Goal: Task Accomplishment & Management: Complete application form

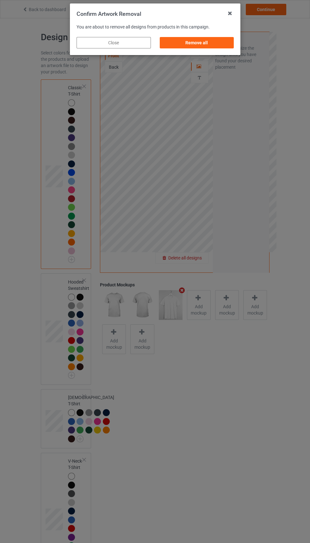
click at [217, 39] on div "Remove all" at bounding box center [197, 42] width 74 height 11
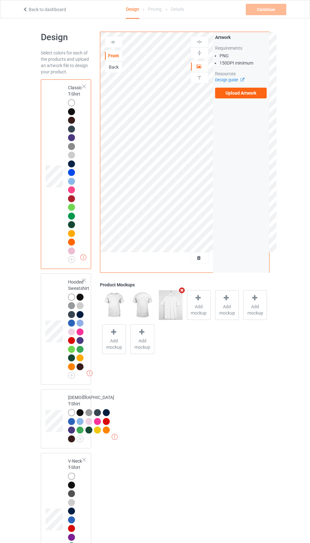
click at [116, 65] on div "Back" at bounding box center [113, 67] width 17 height 6
click at [252, 94] on label "Upload Artwork" at bounding box center [241, 93] width 52 height 11
click at [0, 0] on input "Upload Artwork" at bounding box center [0, 0] width 0 height 0
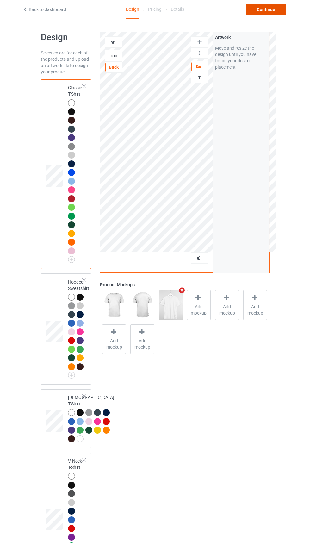
click at [267, 7] on div "Continue" at bounding box center [266, 9] width 41 height 11
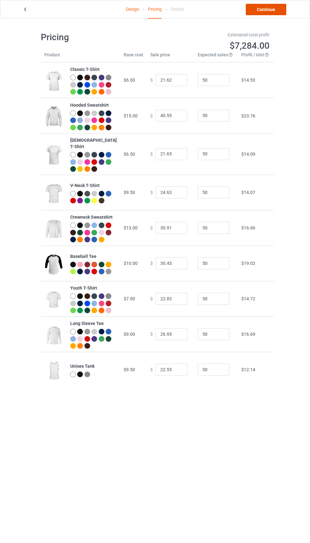
click at [266, 9] on link "Continue" at bounding box center [266, 9] width 41 height 11
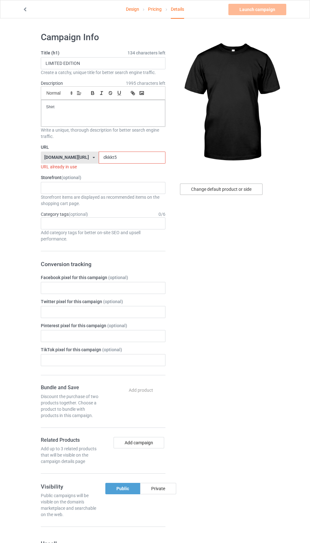
click at [235, 192] on div "Change default product or side" at bounding box center [221, 189] width 83 height 11
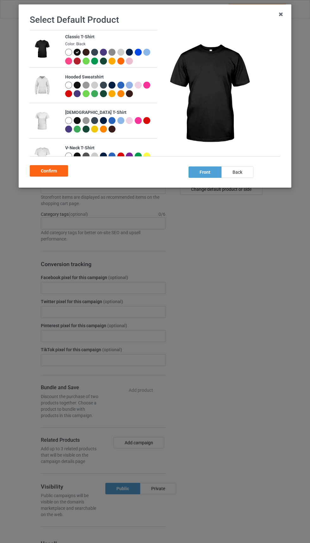
click at [66, 51] on div at bounding box center [68, 52] width 7 height 7
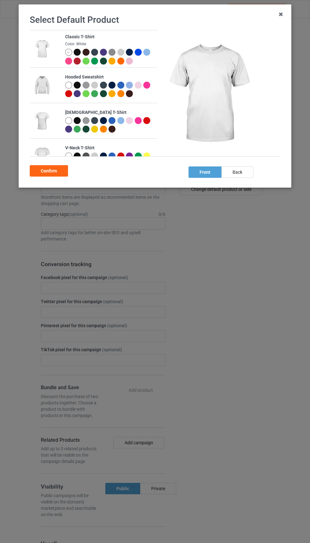
click at [111, 53] on img at bounding box center [112, 52] width 7 height 7
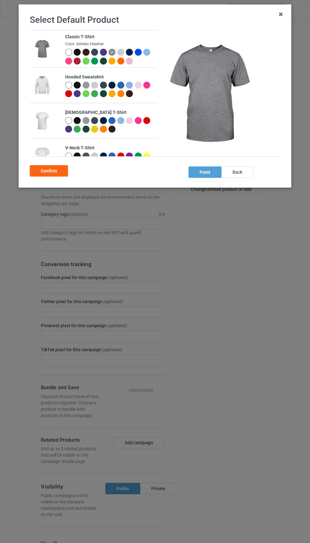
click at [237, 173] on div "back" at bounding box center [238, 171] width 32 height 11
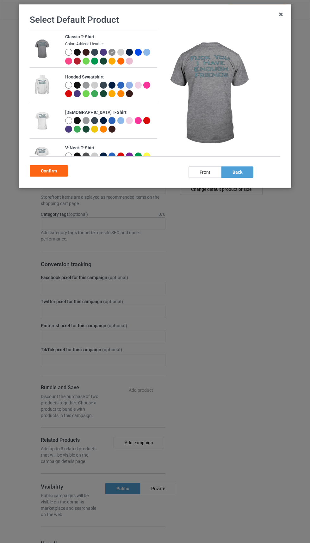
click at [68, 51] on div at bounding box center [68, 52] width 7 height 7
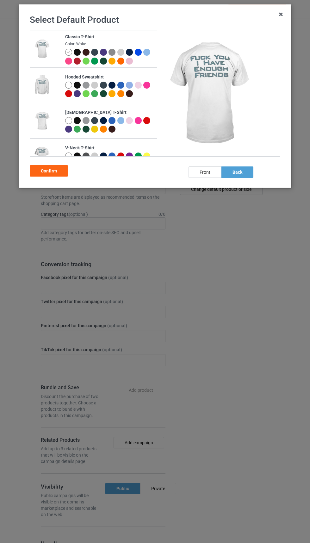
click at [53, 168] on div "Confirm" at bounding box center [49, 170] width 38 height 11
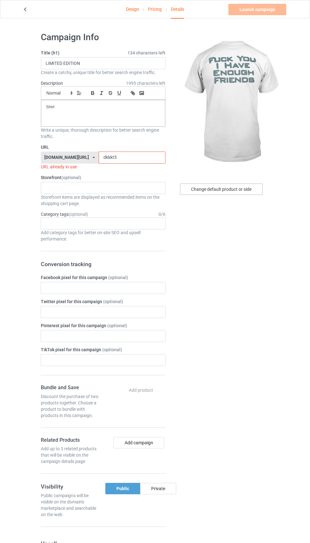
click at [235, 189] on div "Change default product or side" at bounding box center [221, 189] width 83 height 11
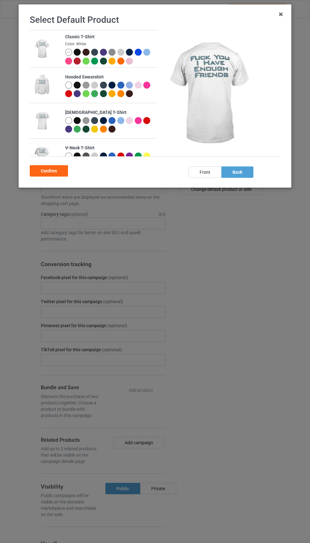
click at [82, 55] on div at bounding box center [78, 53] width 9 height 9
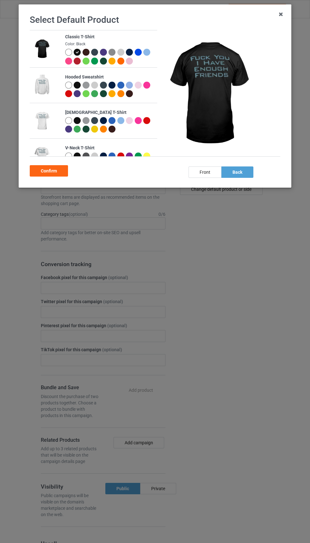
click at [100, 53] on div at bounding box center [103, 52] width 7 height 7
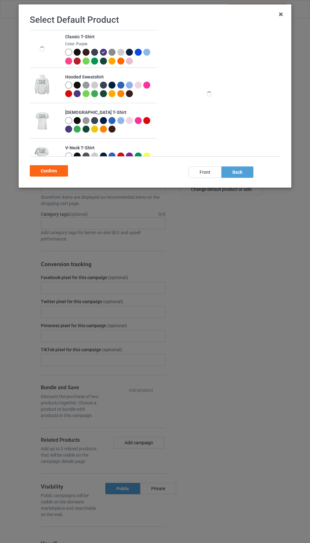
click at [97, 50] on div at bounding box center [94, 52] width 7 height 7
click at [91, 51] on div at bounding box center [94, 52] width 7 height 7
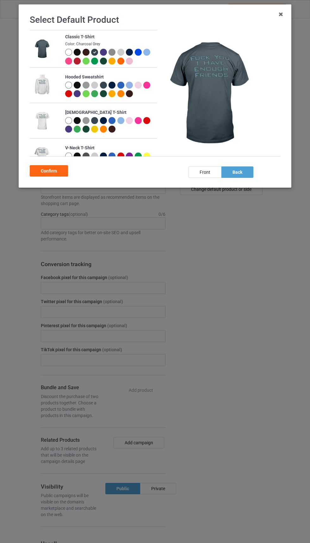
click at [138, 51] on div at bounding box center [138, 52] width 7 height 7
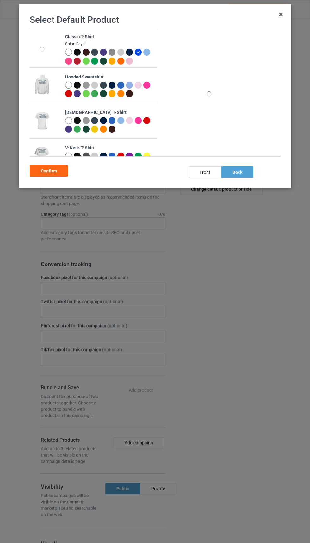
click at [122, 51] on div at bounding box center [120, 52] width 7 height 7
click at [134, 52] on div at bounding box center [130, 53] width 9 height 9
click at [121, 52] on div at bounding box center [120, 52] width 7 height 7
click at [123, 50] on div at bounding box center [121, 53] width 9 height 9
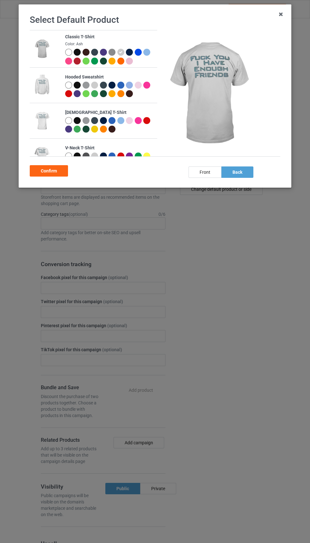
click at [128, 50] on div at bounding box center [129, 52] width 7 height 7
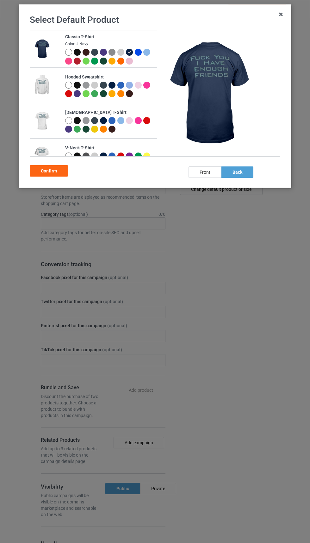
click at [149, 54] on div at bounding box center [146, 52] width 7 height 7
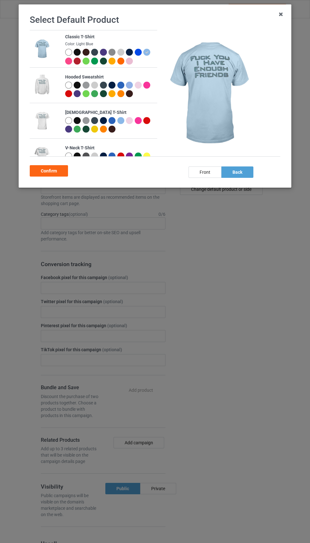
click at [237, 172] on div "back" at bounding box center [238, 171] width 32 height 11
click at [53, 166] on div "Confirm" at bounding box center [49, 170] width 38 height 11
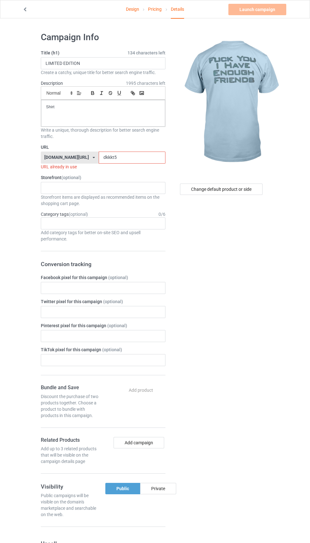
click at [130, 147] on label "URL" at bounding box center [103, 147] width 125 height 6
click at [118, 147] on label "URL" at bounding box center [103, 147] width 125 height 6
click at [110, 155] on input "dkkkt5" at bounding box center [132, 158] width 67 height 12
click at [109, 155] on input "dkkkt5" at bounding box center [132, 158] width 67 height 12
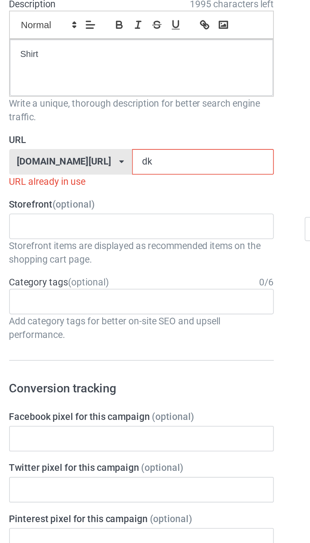
type input "d"
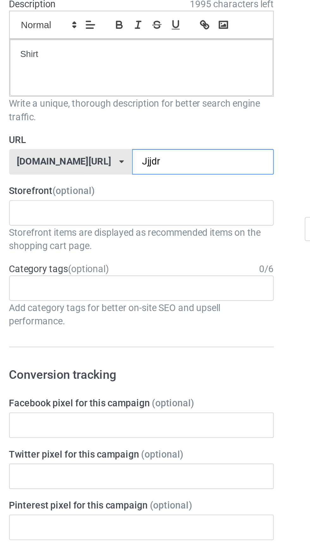
type input "Jjjdr4"
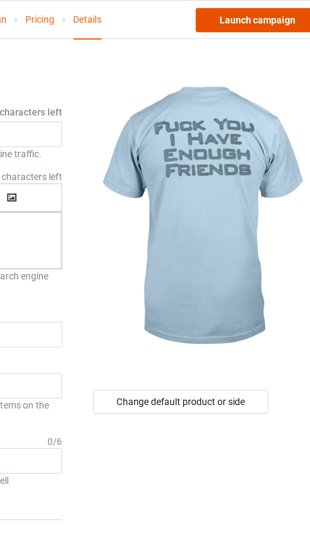
click at [261, 12] on link "Launch campaign" at bounding box center [258, 9] width 58 height 11
